Goal: Navigation & Orientation: Find specific page/section

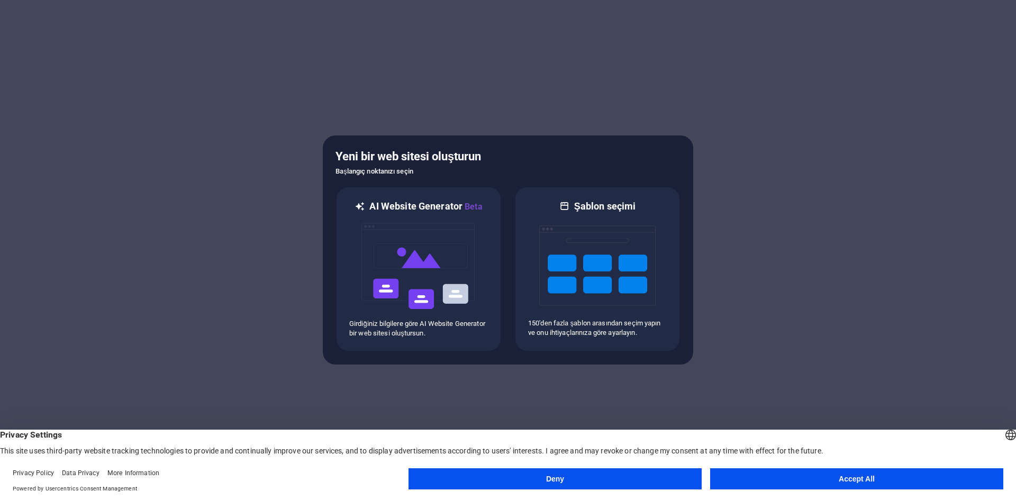
click at [638, 473] on button "Deny" at bounding box center [555, 478] width 293 height 21
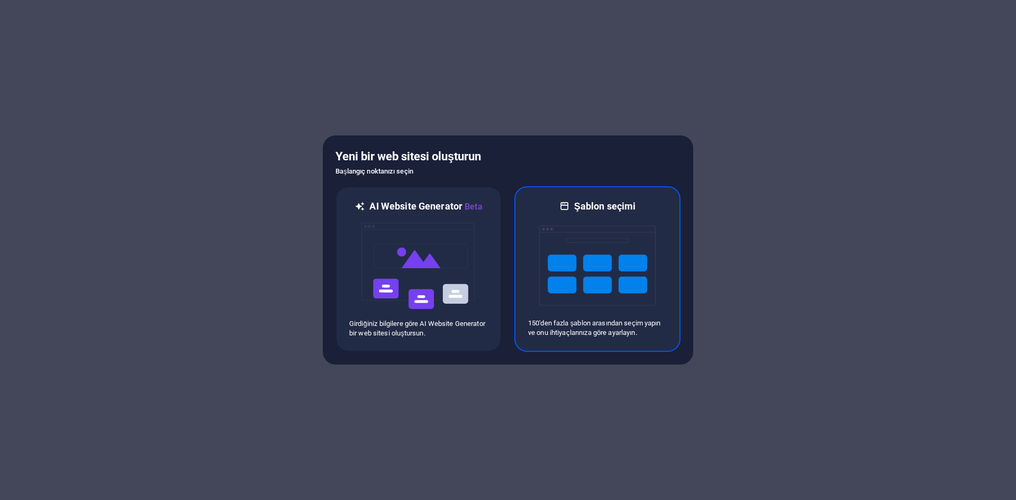
click at [557, 257] on img at bounding box center [597, 266] width 116 height 106
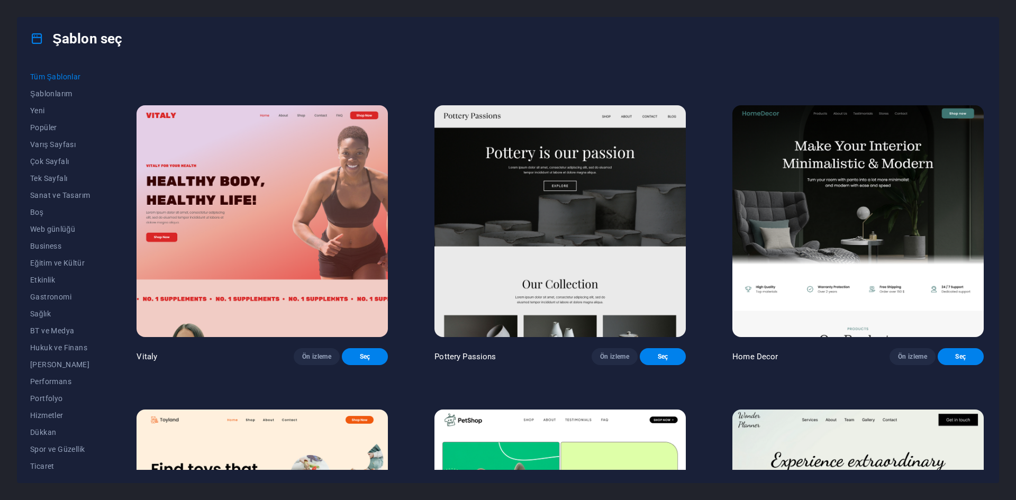
scroll to position [688, 0]
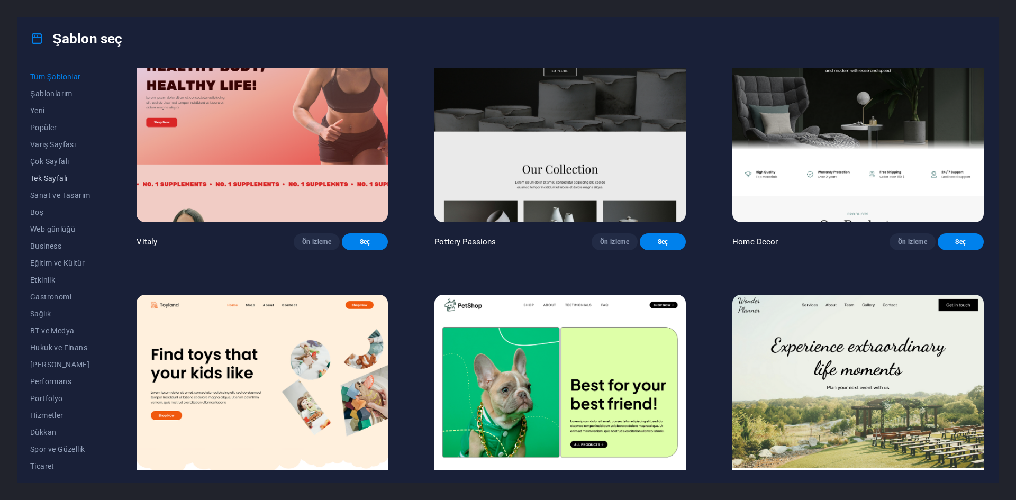
click at [68, 181] on span "Tek Sayfalı" at bounding box center [60, 178] width 60 height 8
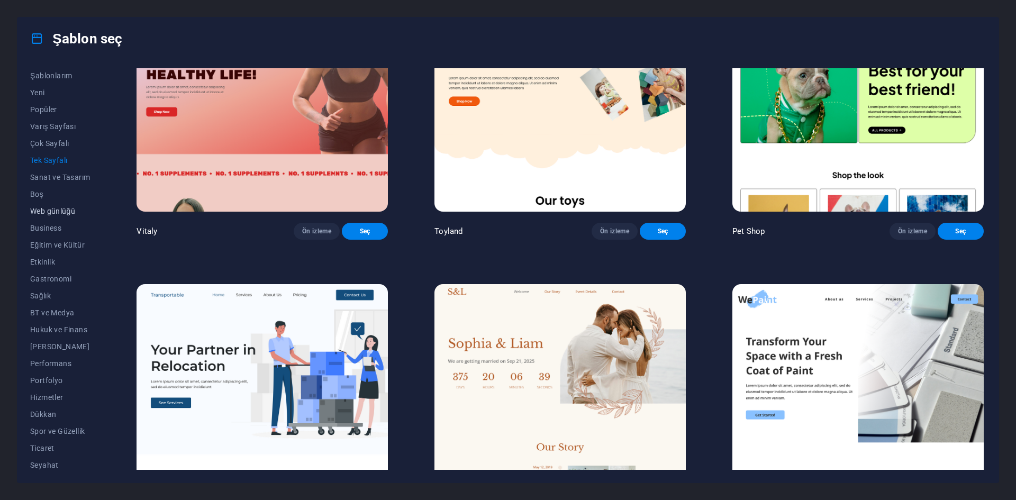
scroll to position [39, 0]
click at [60, 361] on span "Portfolyo" at bounding box center [60, 360] width 60 height 8
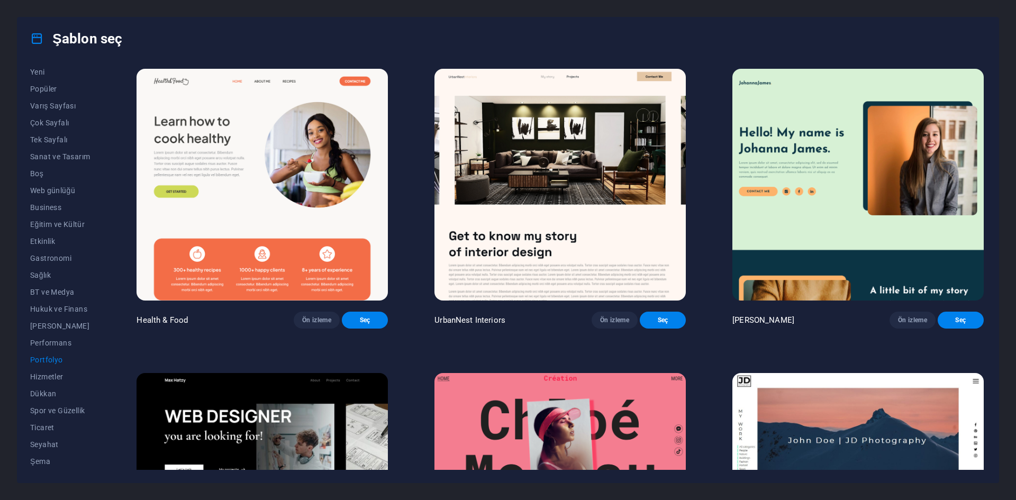
scroll to position [0, 0]
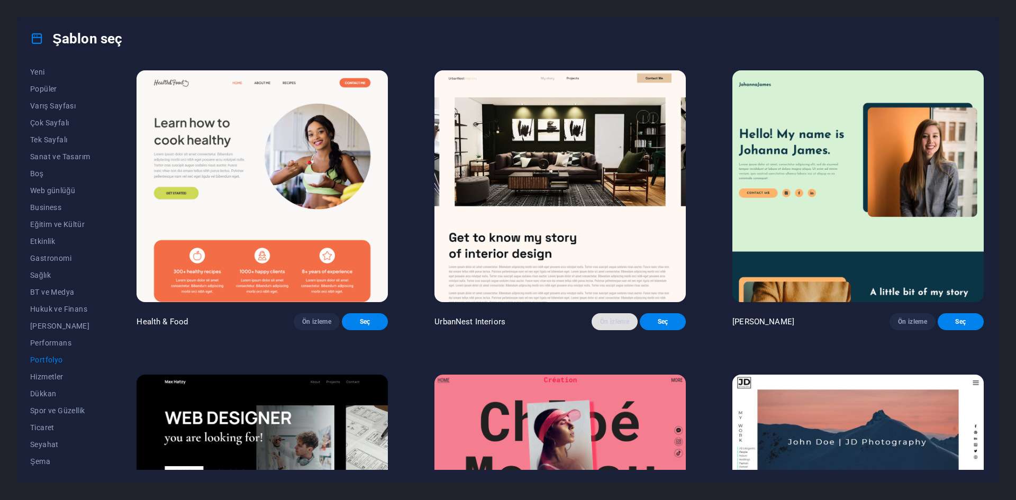
click at [602, 318] on span "Ön izleme" at bounding box center [614, 322] width 29 height 8
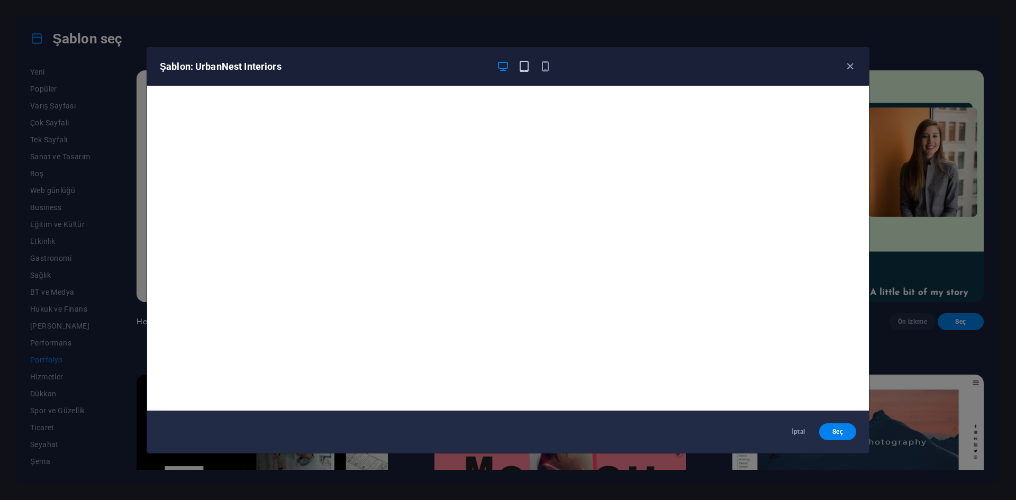
click at [521, 68] on icon "button" at bounding box center [524, 66] width 12 height 12
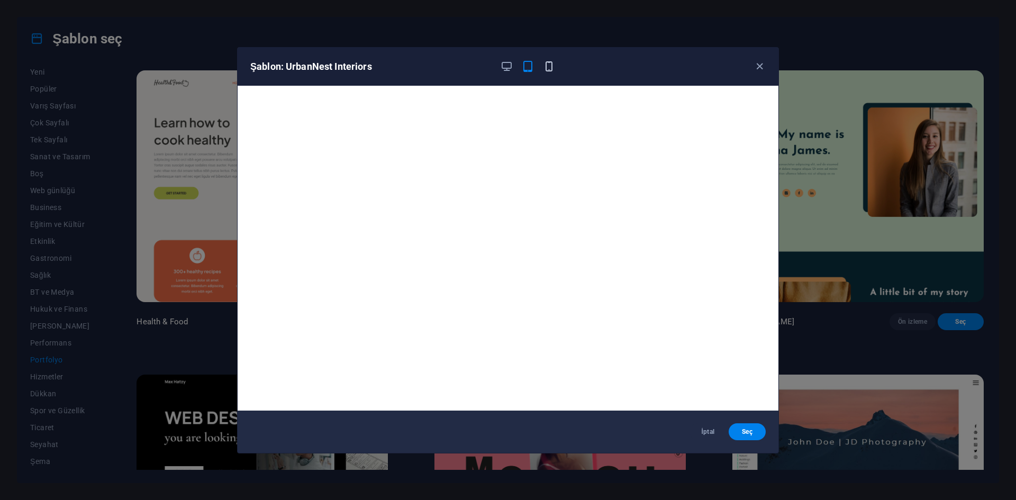
click at [547, 67] on icon "button" at bounding box center [549, 66] width 12 height 12
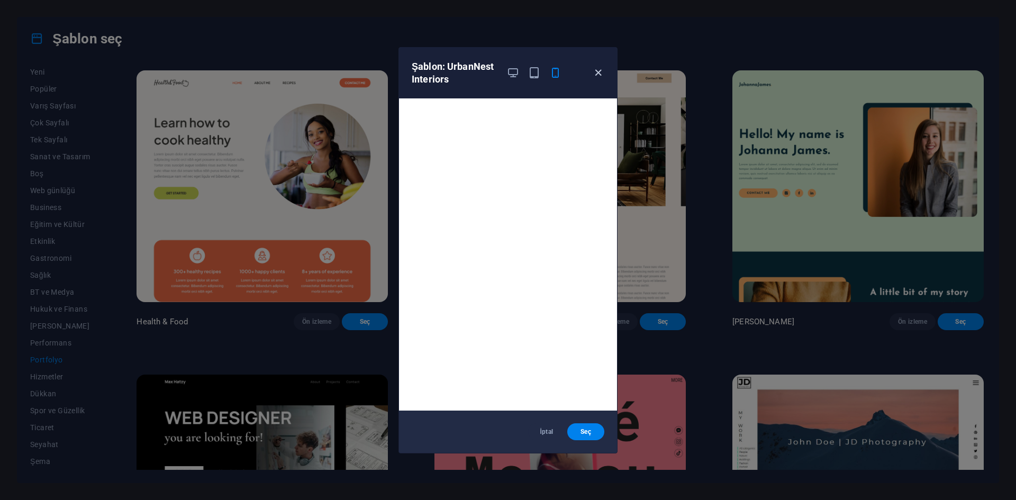
click at [599, 72] on icon "button" at bounding box center [598, 73] width 12 height 12
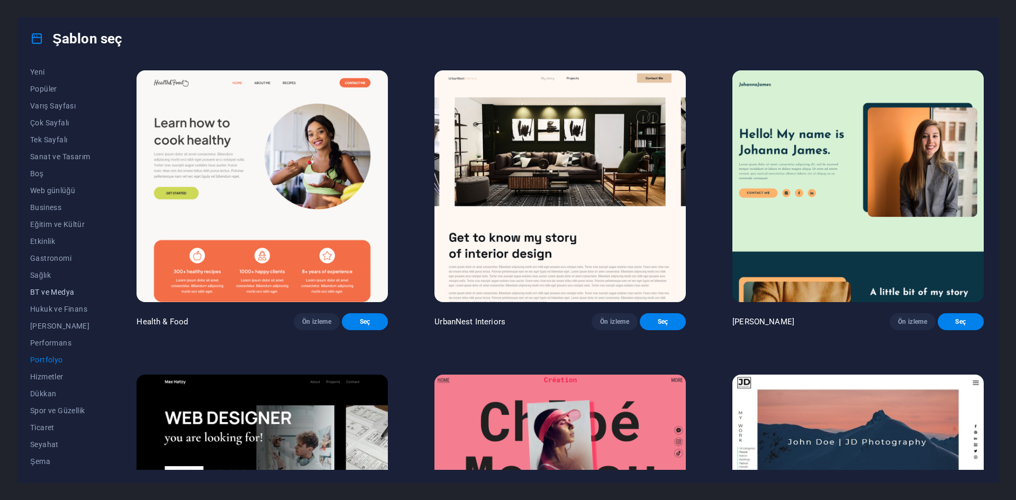
click at [55, 294] on span "BT ve Medya" at bounding box center [60, 292] width 60 height 8
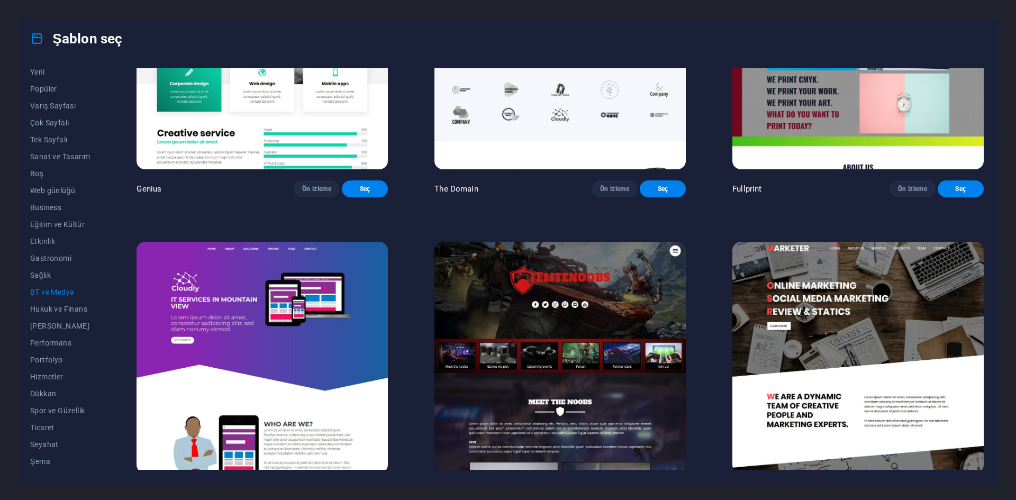
scroll to position [751, 0]
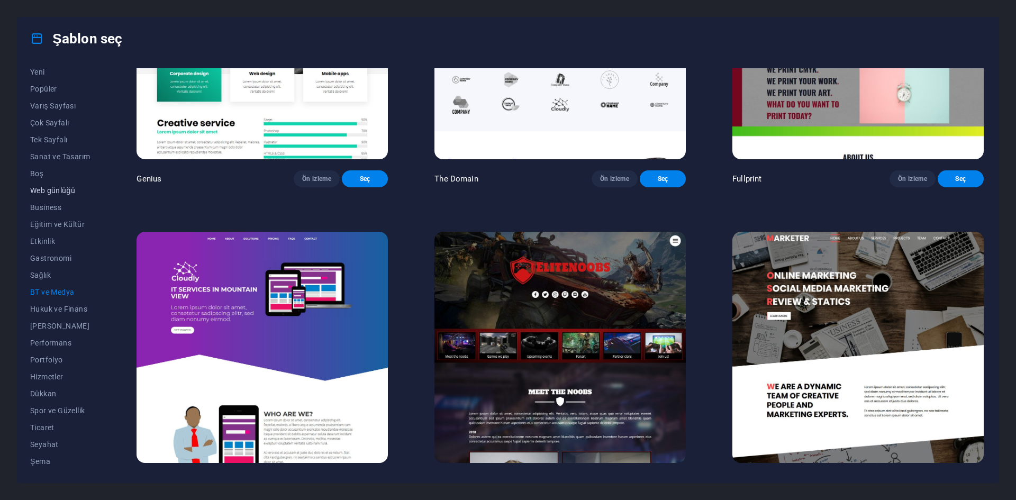
click at [62, 187] on span "Web günlüğü" at bounding box center [60, 190] width 60 height 8
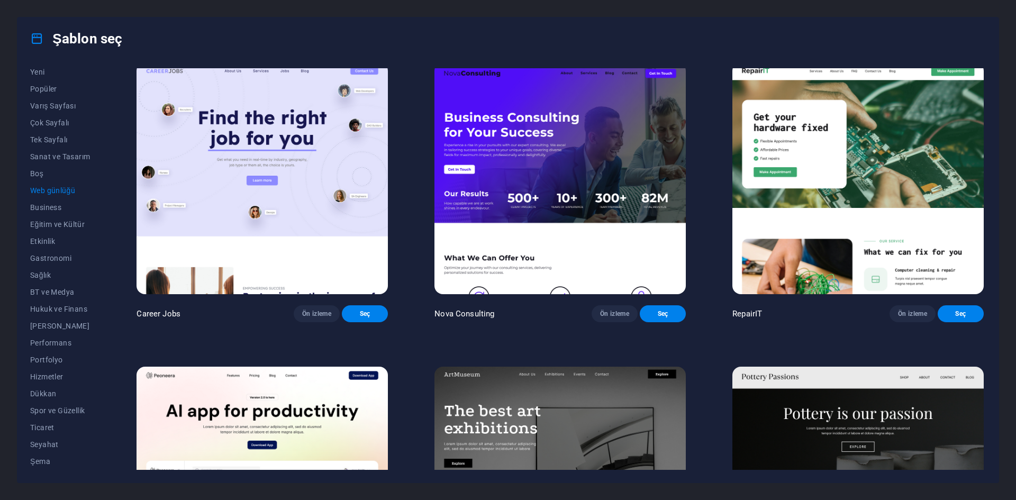
scroll to position [0, 0]
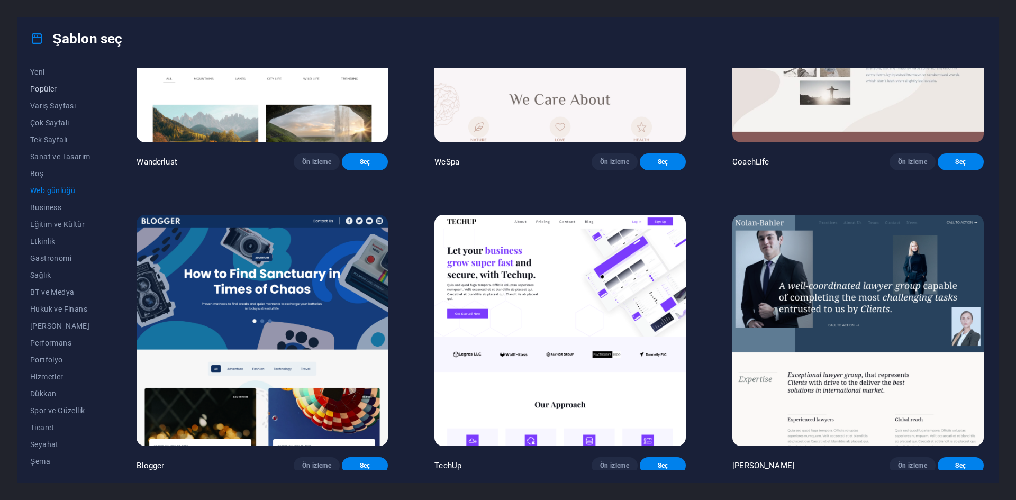
click at [57, 89] on span "Popüler" at bounding box center [60, 89] width 60 height 8
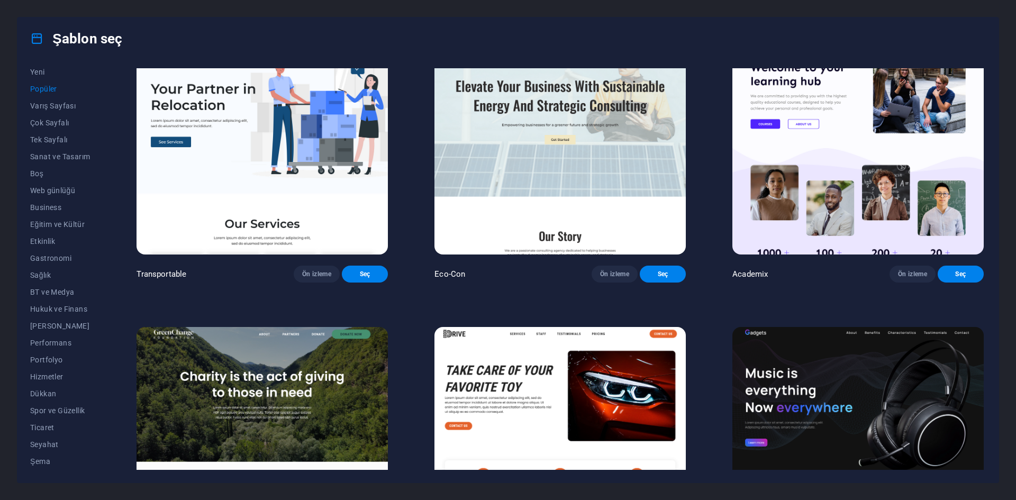
scroll to position [661, 0]
